Goal: Obtain resource: Download file/media

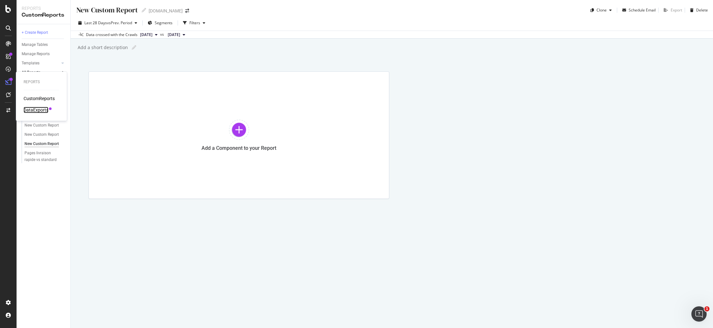
click at [47, 110] on div "DataExports" at bounding box center [36, 110] width 25 height 6
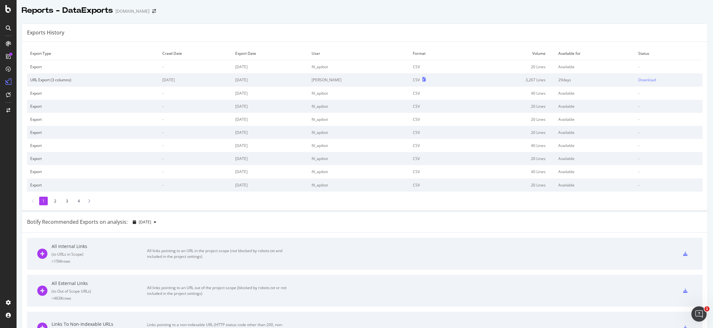
drag, startPoint x: 511, startPoint y: 80, endPoint x: 507, endPoint y: 80, distance: 4.2
click at [511, 80] on td "3,267 Lines" at bounding box center [509, 79] width 91 height 13
drag, startPoint x: 396, startPoint y: 81, endPoint x: 374, endPoint y: 81, distance: 22.6
click at [396, 81] on td "[PERSON_NAME]" at bounding box center [359, 79] width 101 height 13
drag, startPoint x: 369, startPoint y: 81, endPoint x: 365, endPoint y: 81, distance: 4.5
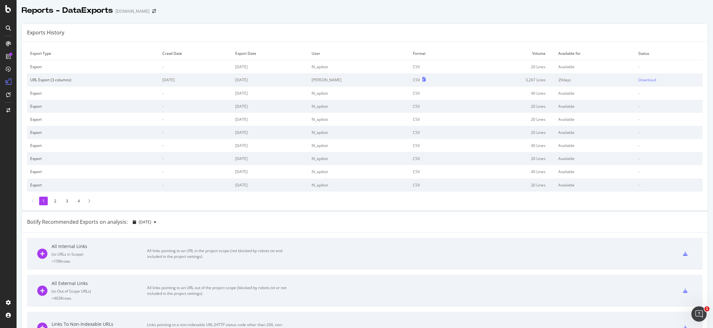
click at [369, 81] on td "[PERSON_NAME]" at bounding box center [359, 79] width 101 height 13
click at [359, 81] on td "[PERSON_NAME]" at bounding box center [359, 79] width 101 height 13
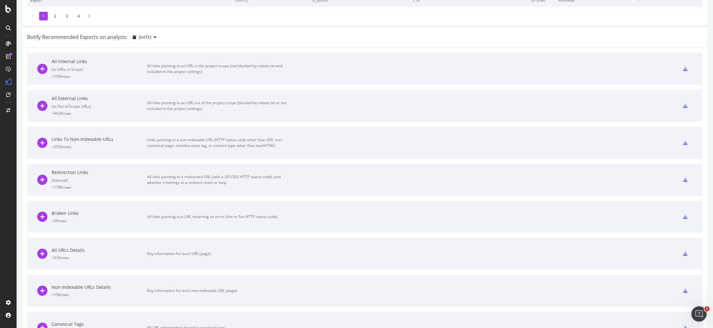
scroll to position [192, 0]
